Goal: Information Seeking & Learning: Check status

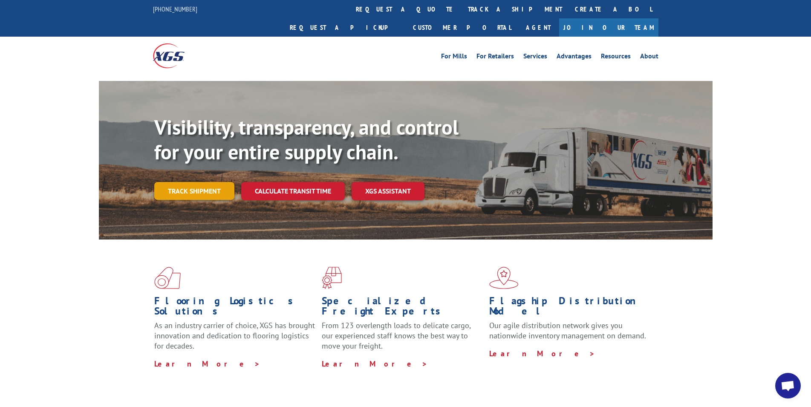
click at [182, 182] on link "Track shipment" at bounding box center [194, 191] width 80 height 18
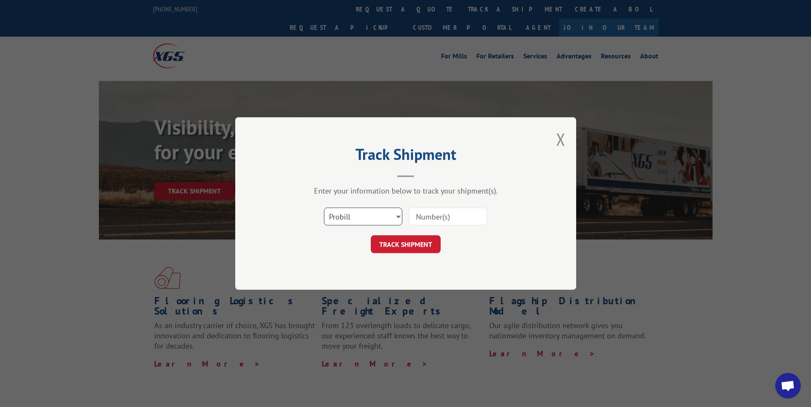
click at [324, 208] on select "Select category... Probill BOL PO" at bounding box center [363, 217] width 78 height 18
select select "po"
click option "PO" at bounding box center [0, 0] width 0 height 0
click at [426, 220] on input at bounding box center [448, 217] width 78 height 18
type input "PO014611"
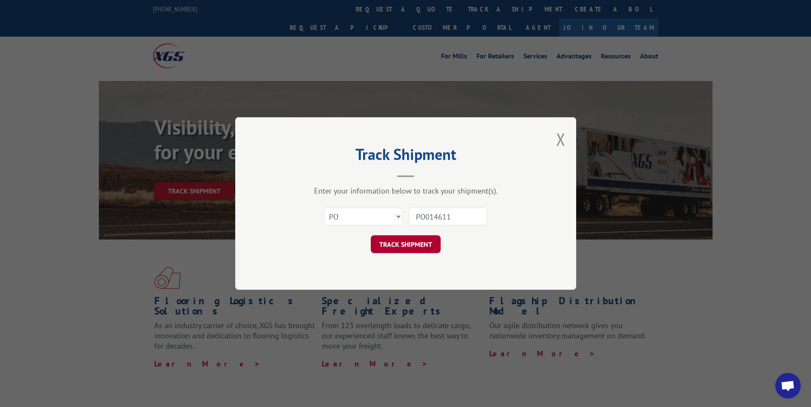
click at [399, 245] on button "TRACK SHIPMENT" at bounding box center [406, 244] width 70 height 18
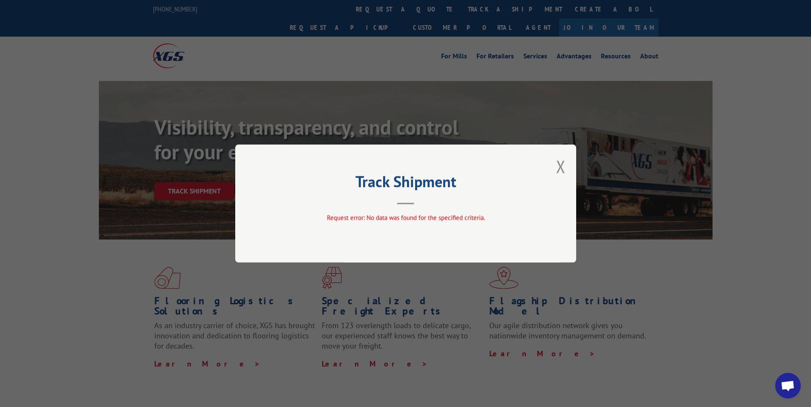
click at [553, 167] on div "Track Shipment Request error: No data was found for the specified criteria." at bounding box center [405, 204] width 341 height 118
click at [556, 167] on div "Track Shipment Request error: No data was found for the specified criteria." at bounding box center [405, 204] width 341 height 118
click at [561, 166] on button "Close modal" at bounding box center [560, 166] width 9 height 23
